Goal: Transaction & Acquisition: Purchase product/service

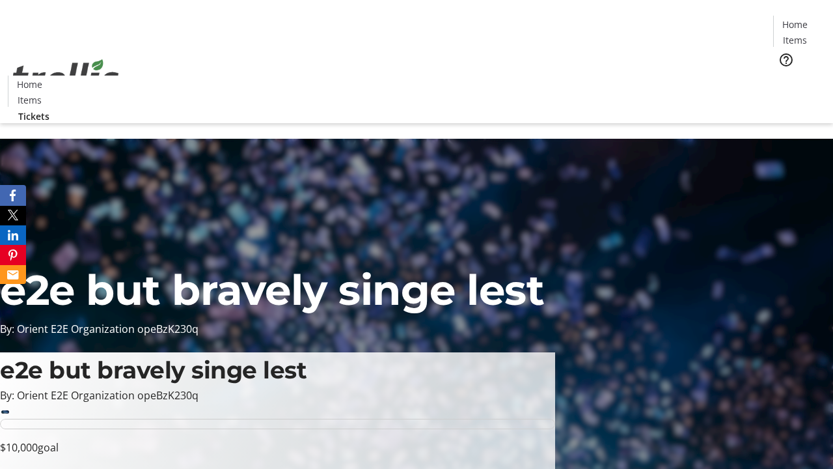
click at [784, 76] on span "Tickets" at bounding box center [799, 83] width 31 height 14
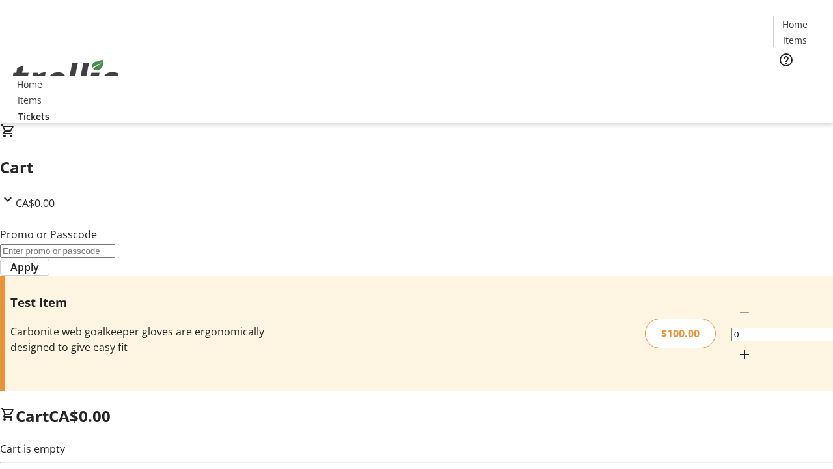
click at [737, 346] on mat-icon "Increment by one" at bounding box center [745, 354] width 16 height 16
type input "1"
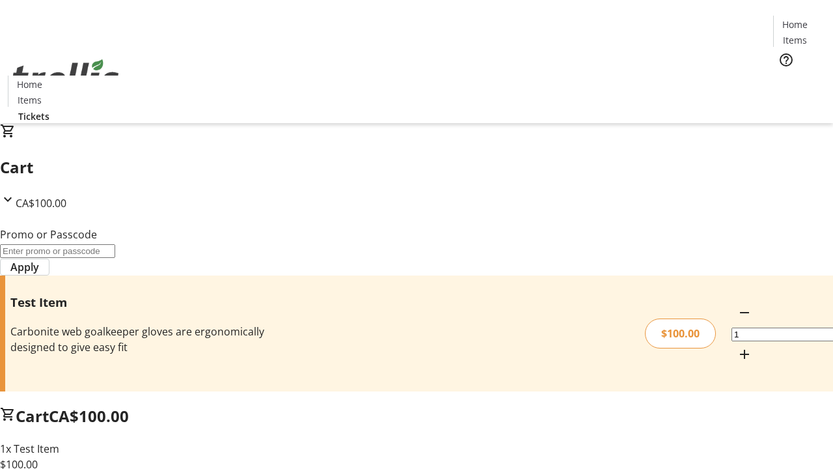
type input "PERCENT"
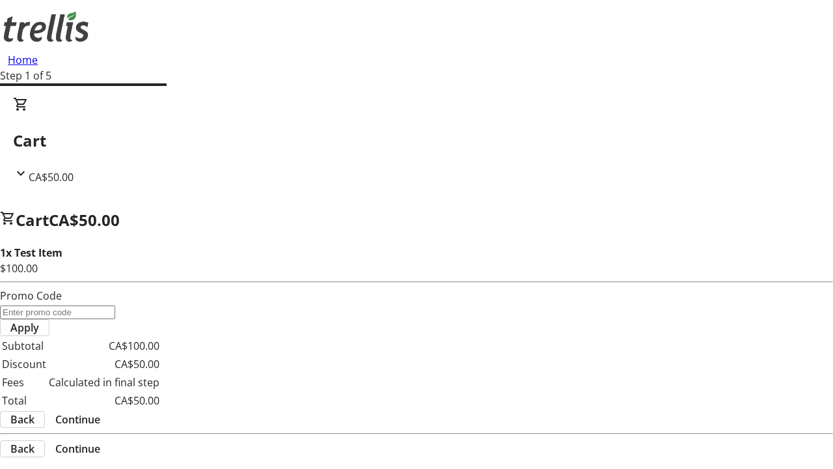
click at [100, 412] on span "Continue" at bounding box center [77, 420] width 45 height 16
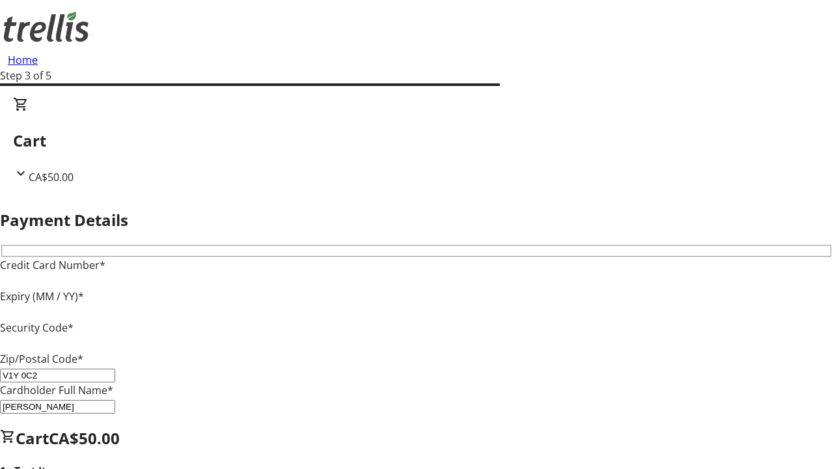
type input "V1Y 0C2"
